Goal: Navigation & Orientation: Go to known website

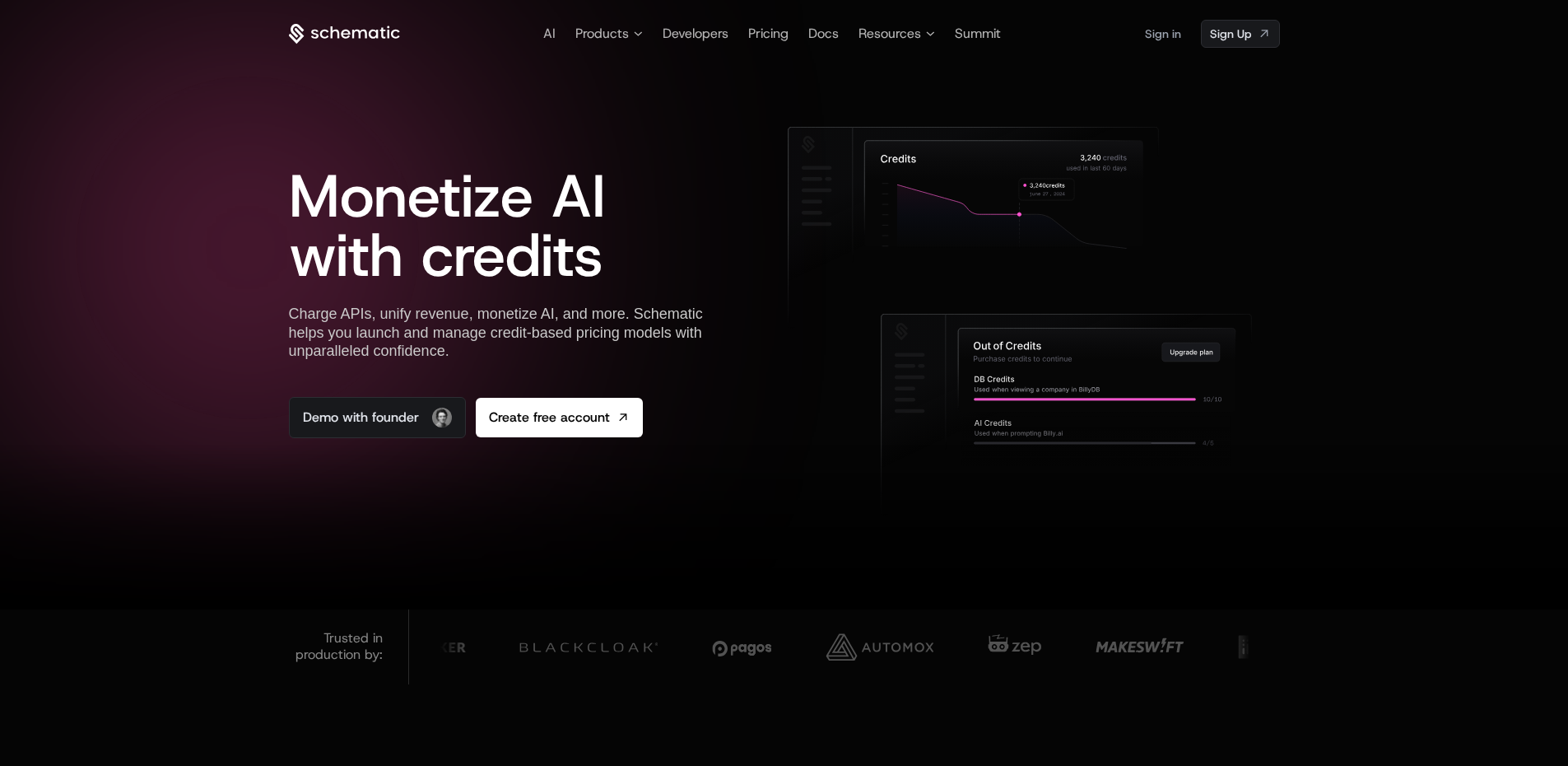
click at [348, 31] on icon at bounding box center [344, 33] width 9 height 9
